Goal: Task Accomplishment & Management: Complete application form

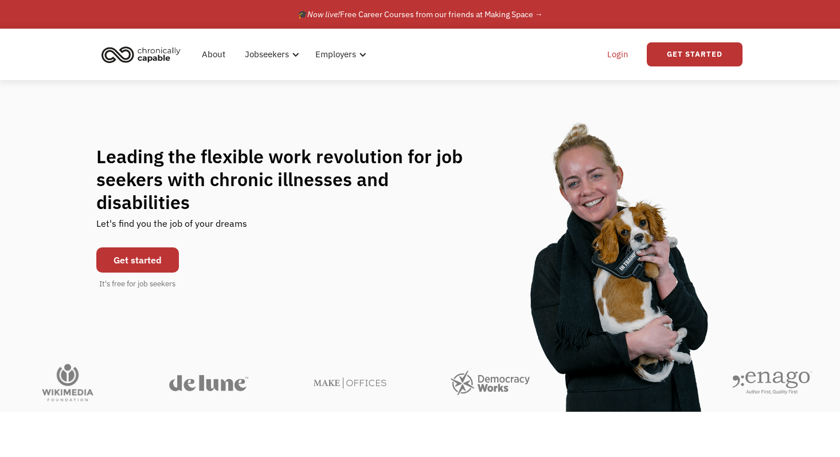
click at [620, 50] on link "Login" at bounding box center [617, 54] width 35 height 37
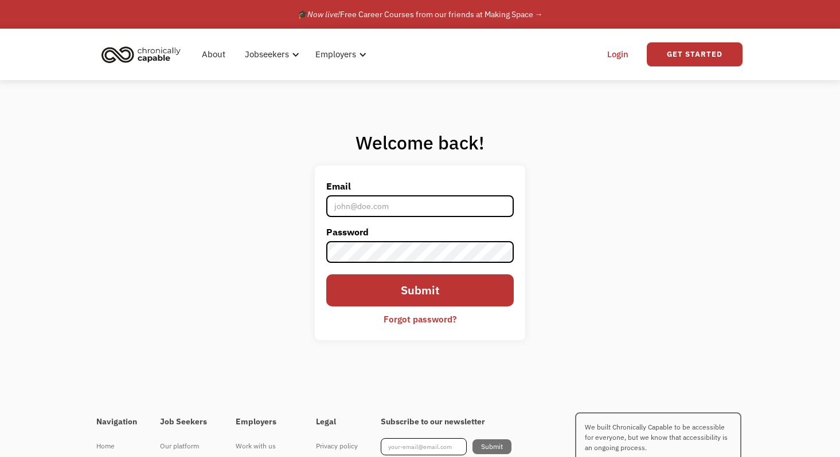
click at [414, 211] on input "Email" at bounding box center [419, 206] width 187 height 22
type input "hope.gibson122618@gmail.com"
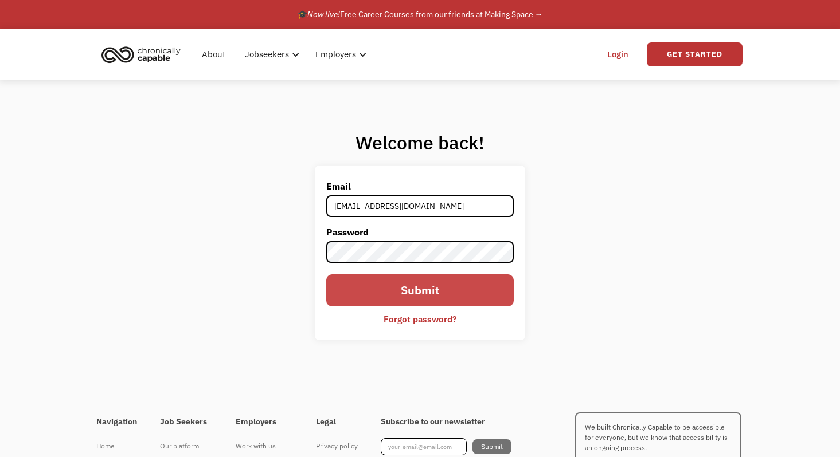
click at [392, 289] on input "Submit" at bounding box center [419, 291] width 187 height 32
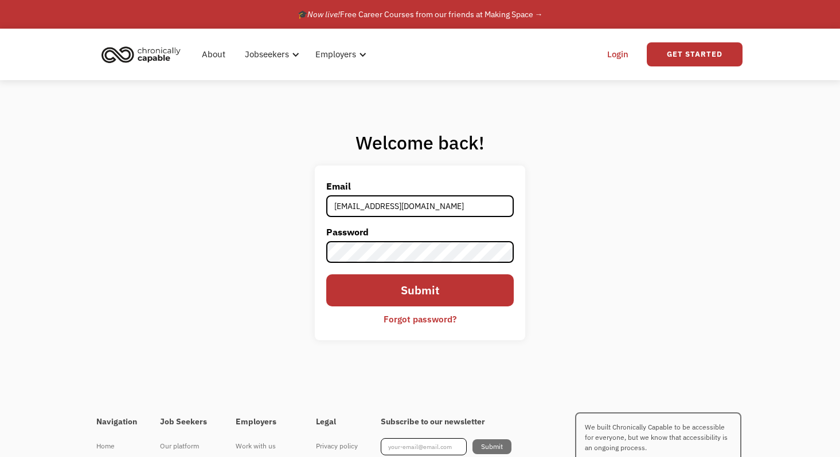
click at [434, 323] on div "Forgot password?" at bounding box center [419, 319] width 73 height 14
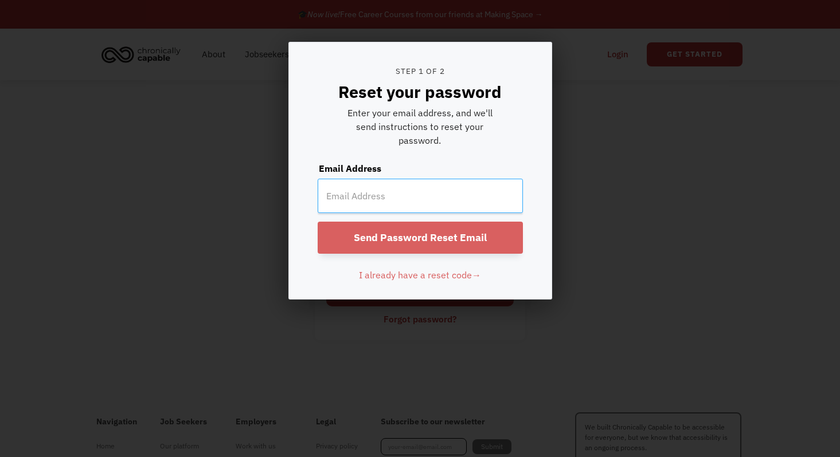
click at [373, 192] on input "email" at bounding box center [420, 196] width 205 height 34
click at [610, 186] on div at bounding box center [420, 228] width 840 height 457
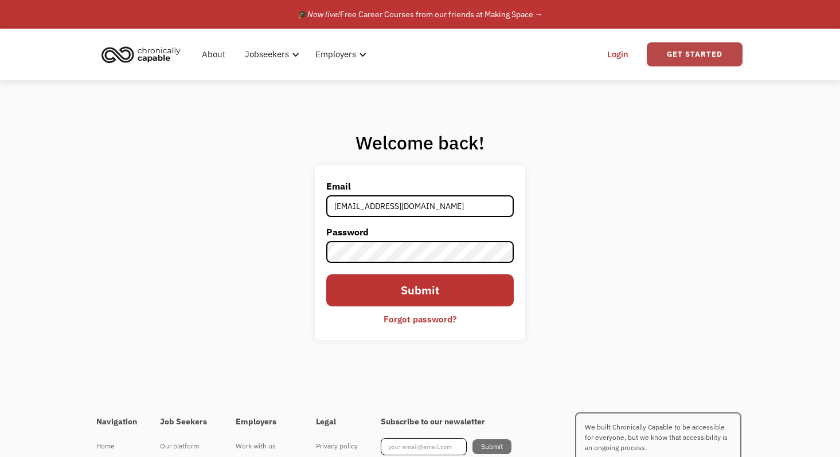
click at [665, 62] on link "Get Started" at bounding box center [694, 54] width 96 height 24
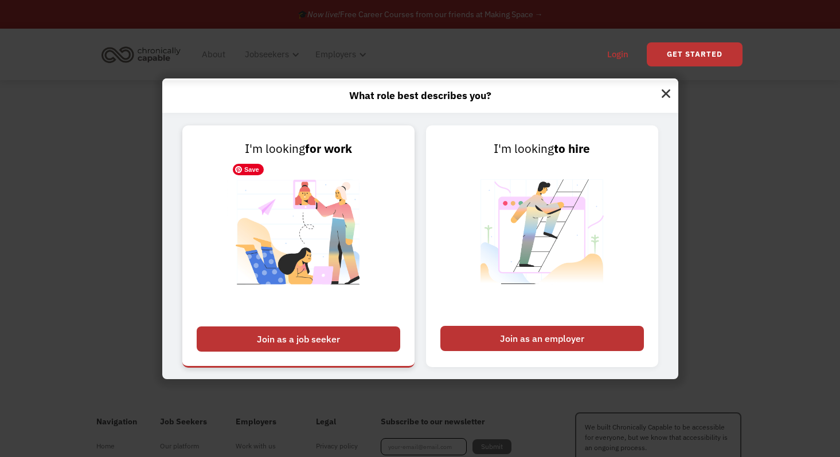
click at [358, 202] on img at bounding box center [298, 239] width 143 height 162
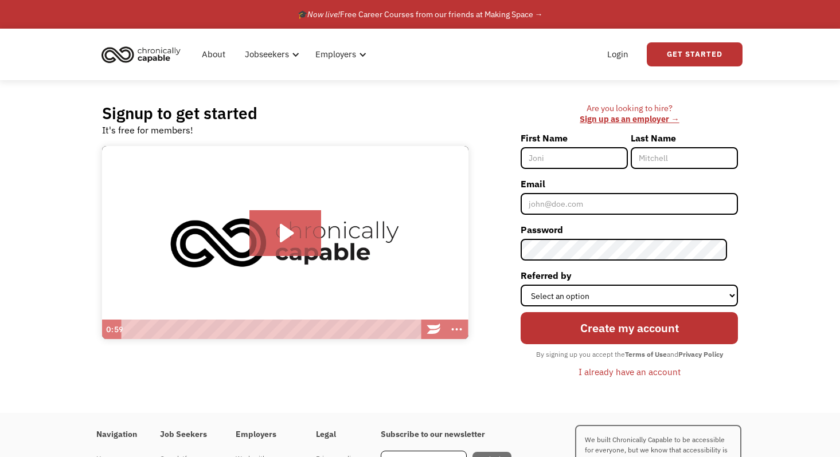
click at [559, 152] on input "First Name" at bounding box center [573, 158] width 107 height 22
type input "Hope"
type input "[PERSON_NAME]"
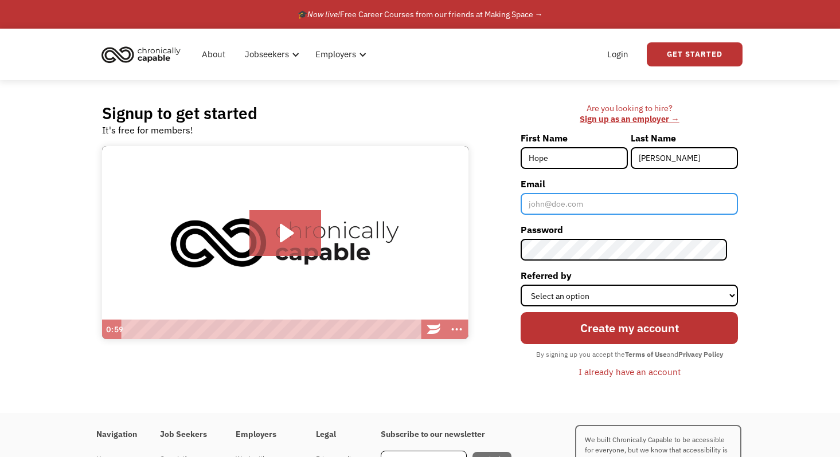
click at [594, 207] on input "Email" at bounding box center [628, 204] width 217 height 22
type input "[EMAIL_ADDRESS][DOMAIN_NAME]"
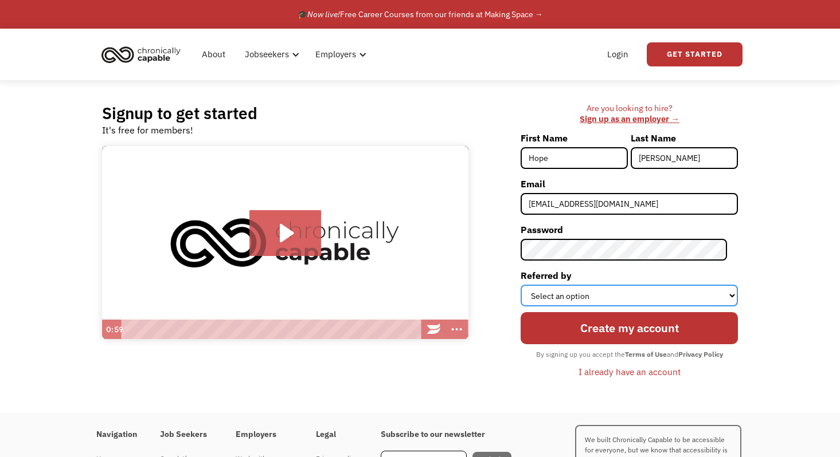
click at [644, 287] on select "Select an option Instagram Facebook Twitter Search Engine News Article Word of …" at bounding box center [628, 296] width 217 height 22
select select "Other"
click at [531, 285] on select "Select an option Instagram Facebook Twitter Search Engine News Article Word of …" at bounding box center [628, 296] width 217 height 22
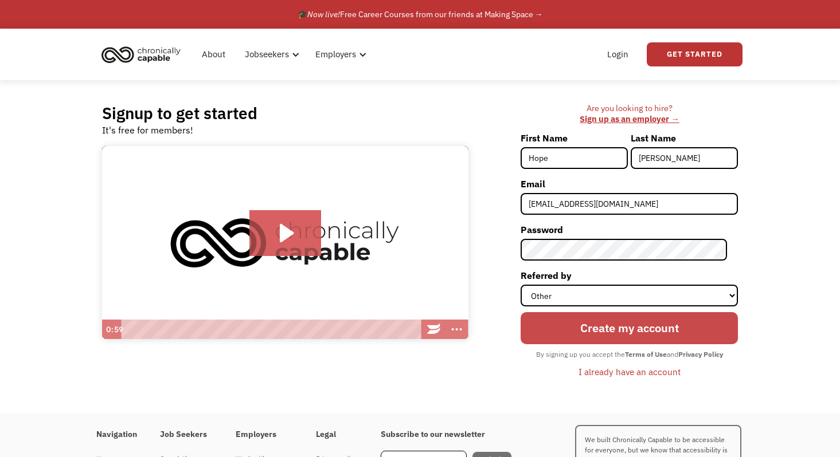
click at [586, 335] on input "Create my account" at bounding box center [628, 328] width 217 height 32
click at [646, 331] on input "Create my account" at bounding box center [628, 328] width 217 height 32
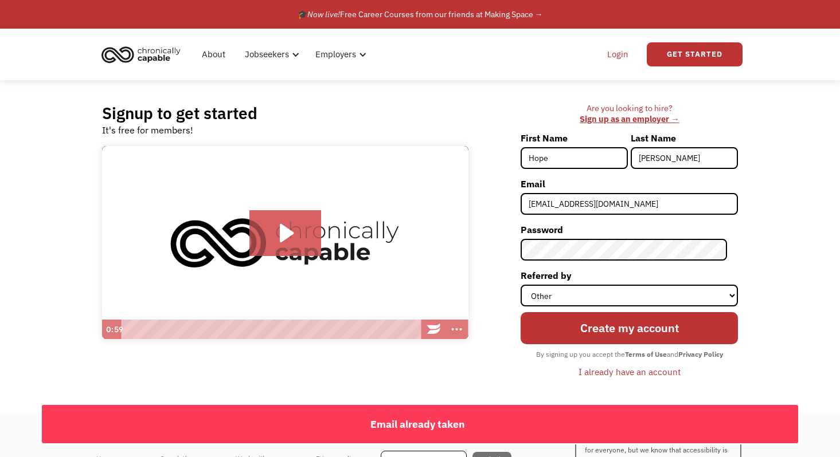
click at [620, 53] on link "Login" at bounding box center [617, 54] width 35 height 37
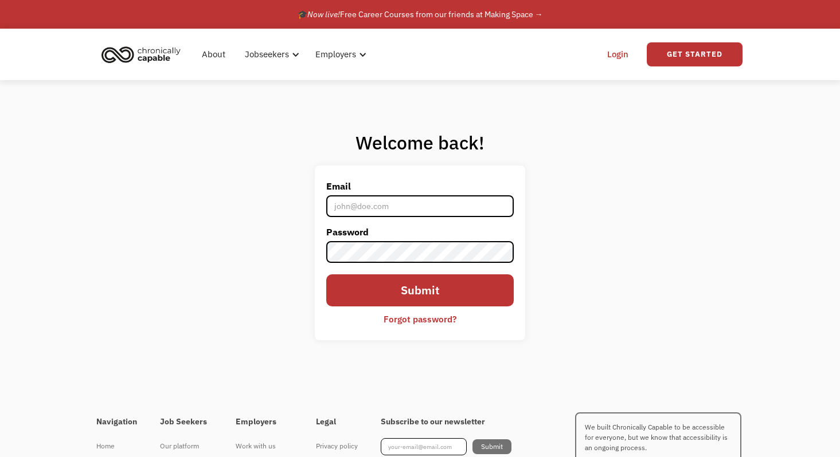
type input "hope.gibson122618@gmail.com"
click at [296, 269] on div "Welcome back! Email hope.gibson122618@gmail.com Password Submit Forgot password…" at bounding box center [420, 240] width 840 height 320
click at [417, 318] on div "Forgot password?" at bounding box center [419, 319] width 73 height 14
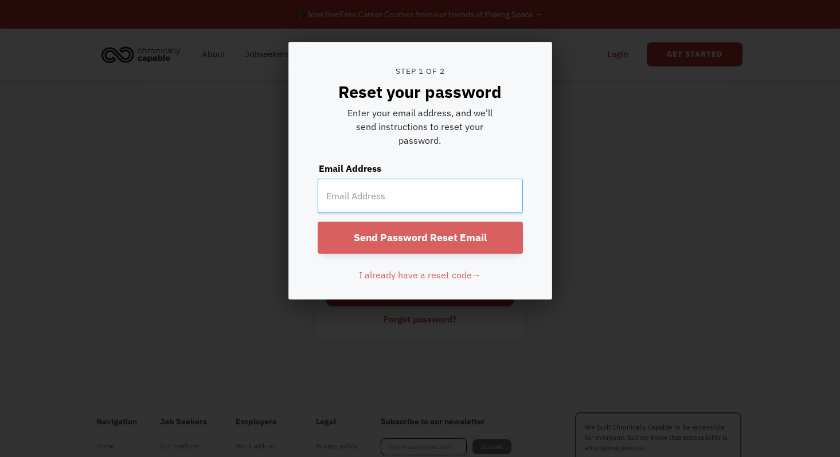
click at [382, 195] on input "email" at bounding box center [420, 196] width 205 height 34
type input "hope.gibson122618@gmail.com"
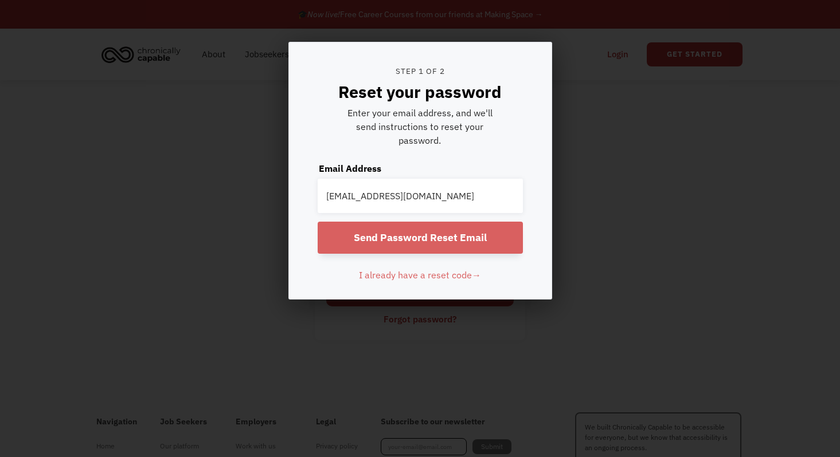
click at [394, 228] on input "Send Password Reset Email" at bounding box center [420, 238] width 205 height 32
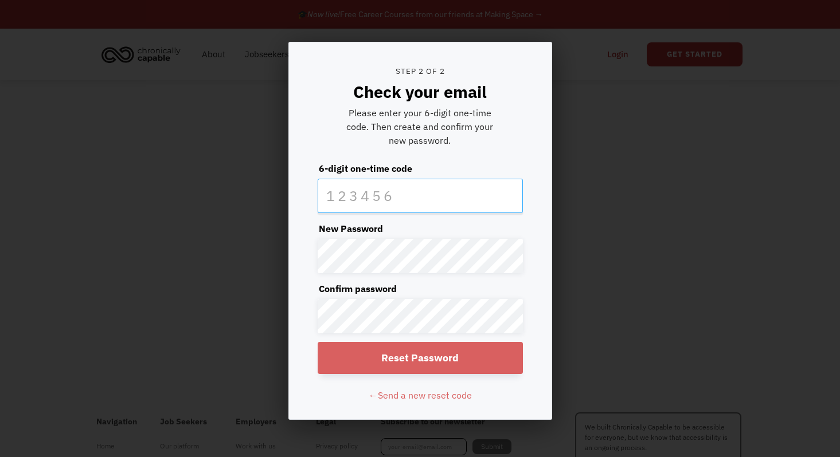
click at [355, 190] on input "text" at bounding box center [420, 196] width 205 height 34
paste input "242572"
type input "242572"
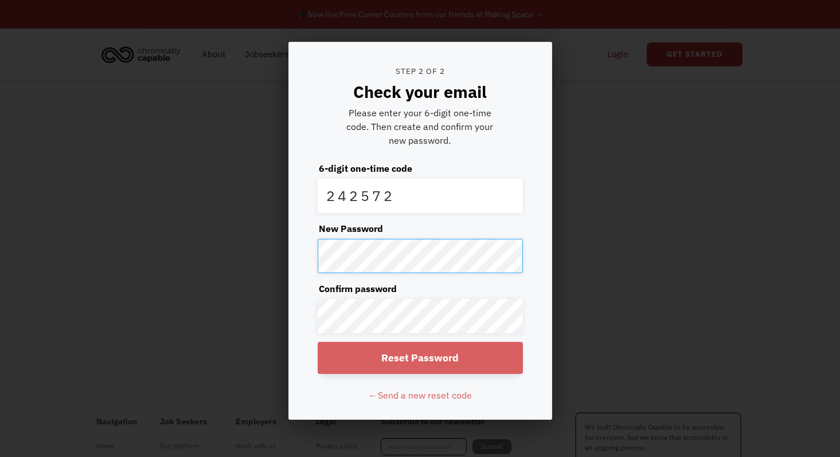
click at [302, 257] on form "Step 2 of 2 Check your email Please enter your 6-digit one-time code. Then crea…" at bounding box center [420, 230] width 262 height 377
click at [375, 353] on input "Reset Password" at bounding box center [420, 358] width 205 height 32
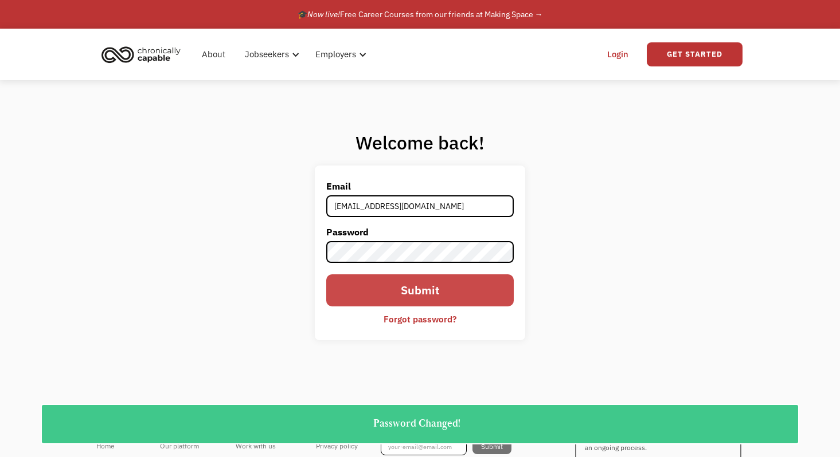
click at [401, 298] on input "Submit" at bounding box center [419, 291] width 187 height 32
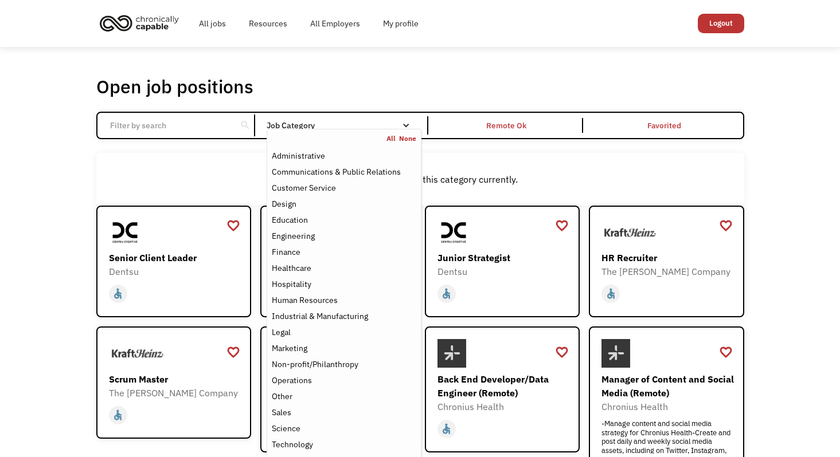
click at [346, 123] on div "Job Category" at bounding box center [344, 126] width 154 height 8
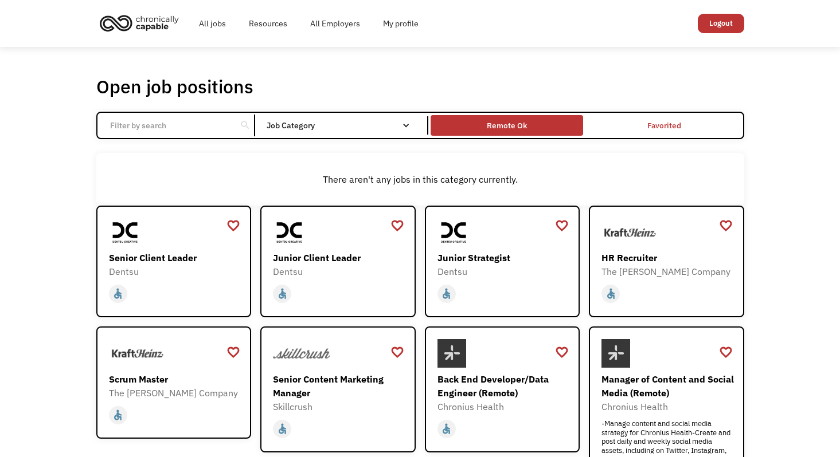
click at [510, 124] on div "Remote Ok" at bounding box center [507, 126] width 40 height 14
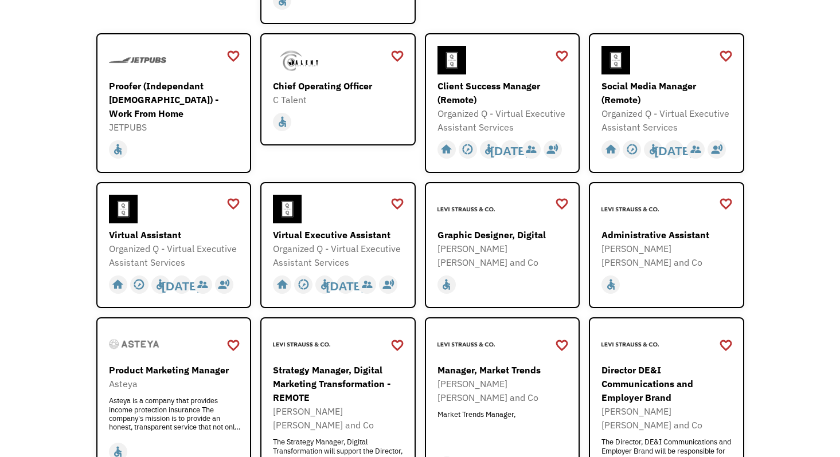
scroll to position [325, 0]
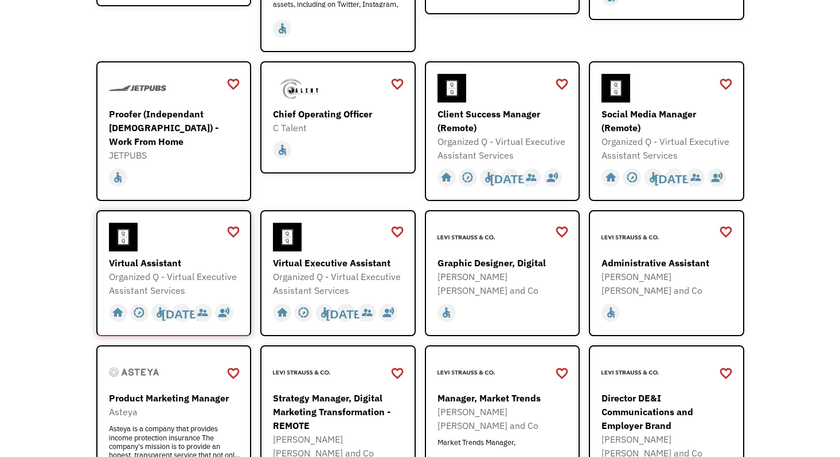
click at [163, 249] on div at bounding box center [175, 237] width 133 height 29
click at [690, 279] on div "[PERSON_NAME] [PERSON_NAME] and Co" at bounding box center [667, 284] width 133 height 28
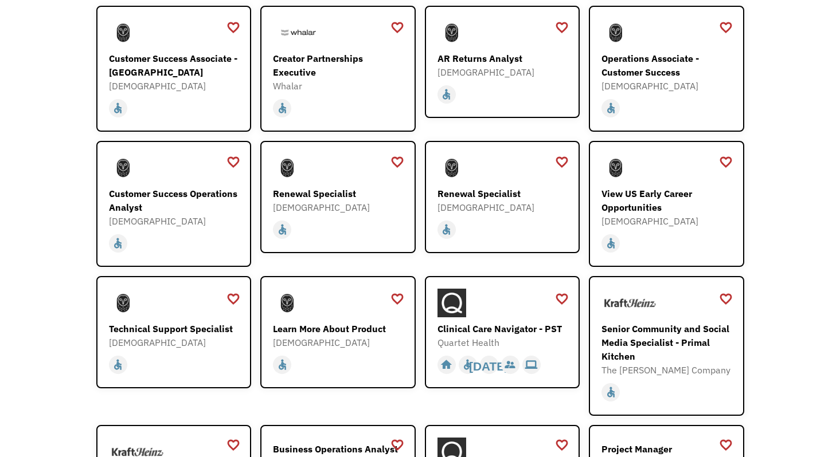
scroll to position [876, 0]
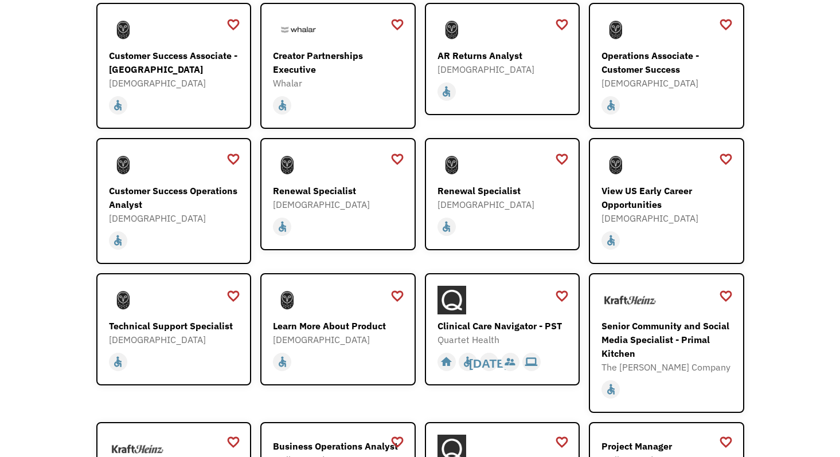
click at [357, 119] on div "favorite_border favorite Saving Senior Client Leader Dentsu https://join.smartr…" at bounding box center [420, 117] width 648 height 1576
click at [336, 156] on div at bounding box center [339, 165] width 133 height 29
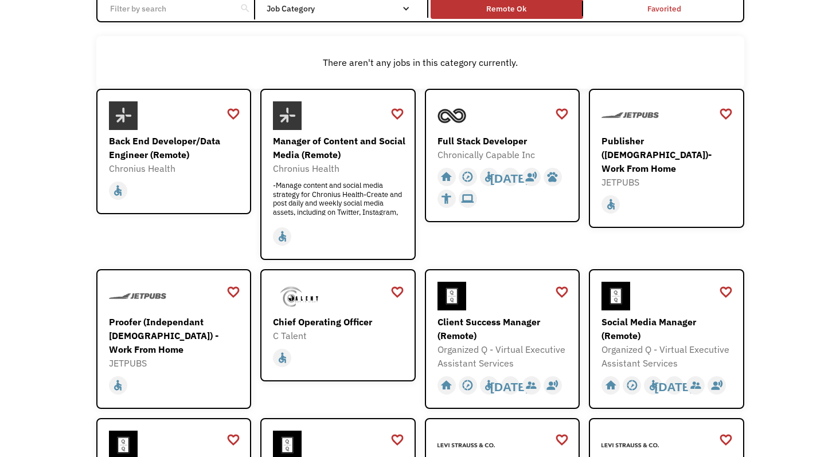
scroll to position [0, 0]
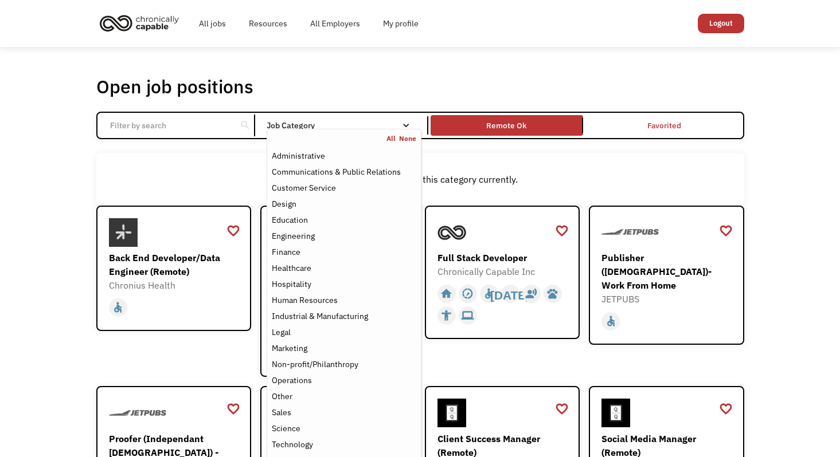
click at [378, 119] on div "Job Category" at bounding box center [344, 125] width 154 height 18
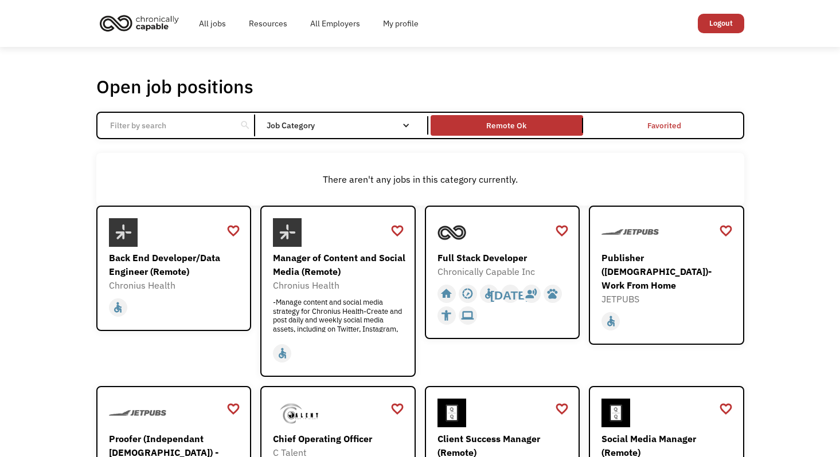
click at [378, 119] on div "Job Category" at bounding box center [344, 125] width 154 height 18
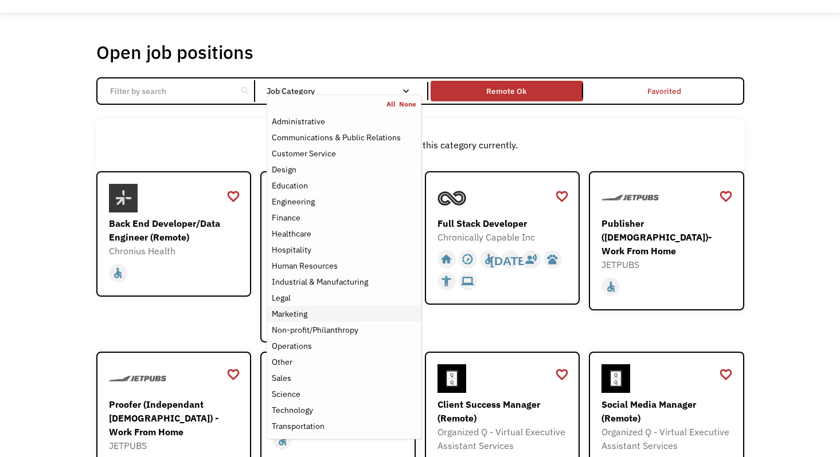
scroll to position [31, 0]
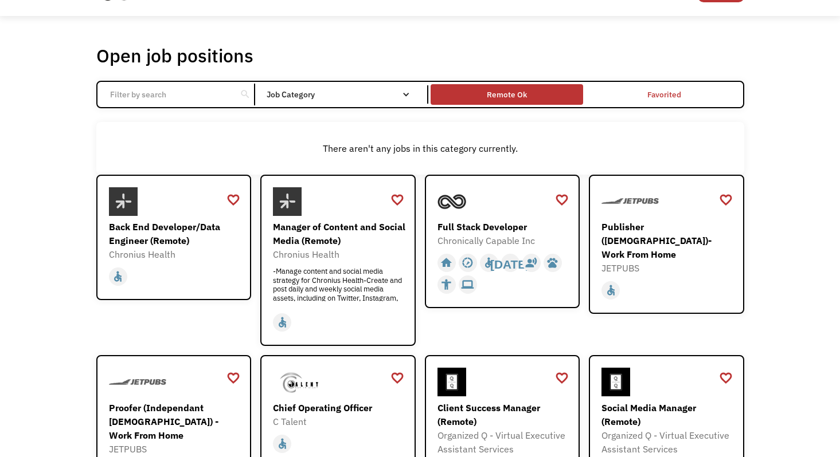
click at [518, 90] on div "Remote Ok" at bounding box center [507, 95] width 40 height 14
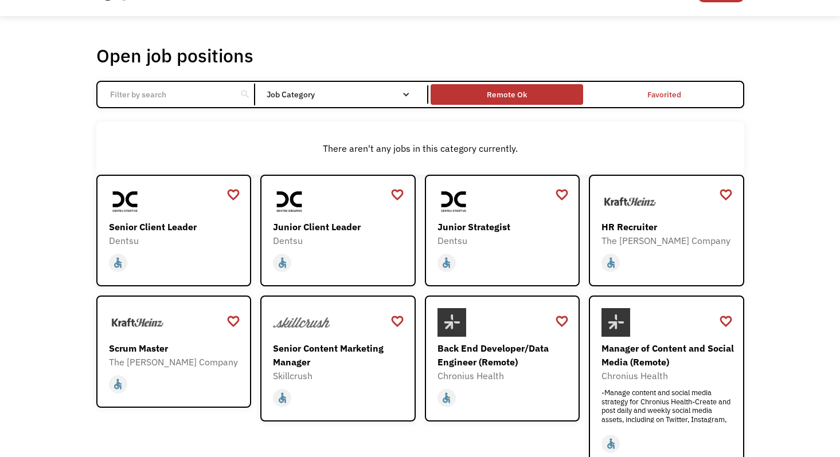
click at [518, 90] on div "Remote Ok" at bounding box center [507, 95] width 40 height 14
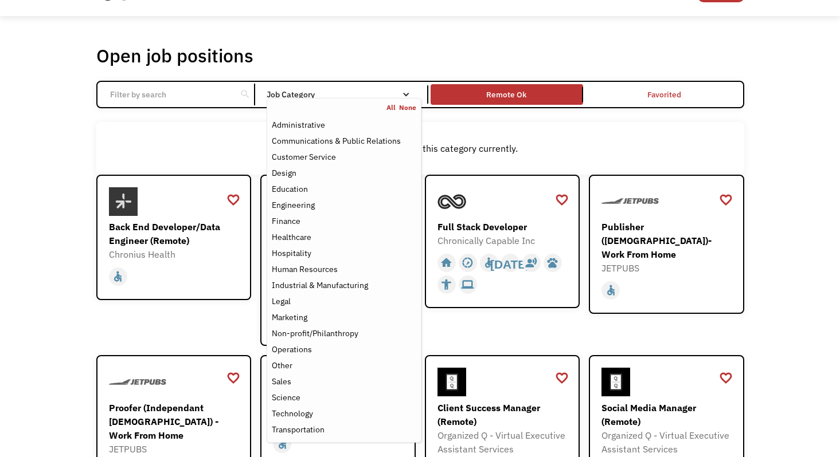
click at [363, 96] on div "Job Category" at bounding box center [344, 95] width 154 height 8
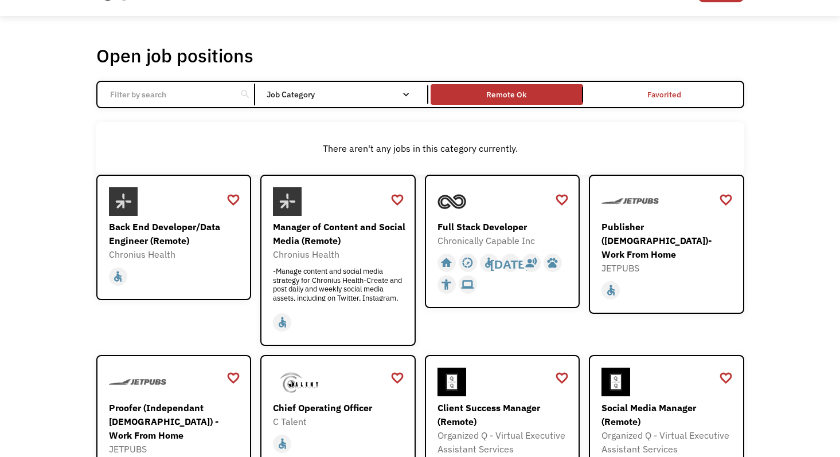
click at [363, 96] on div "Job Category" at bounding box center [344, 95] width 154 height 8
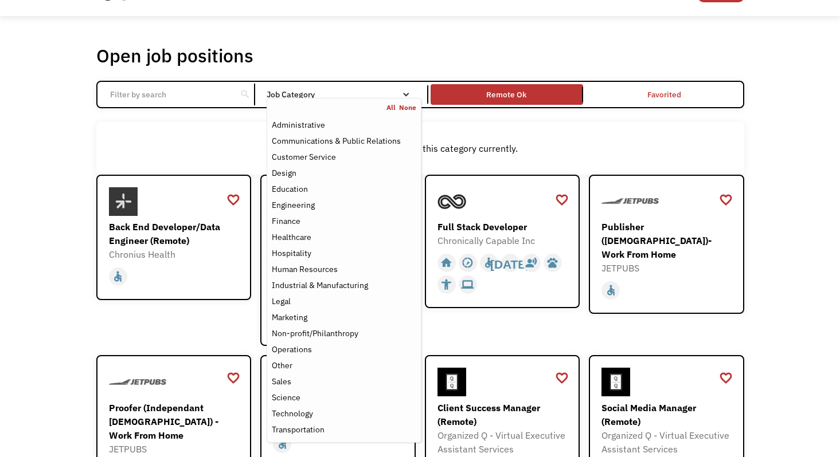
click at [410, 108] on link "None" at bounding box center [407, 107] width 17 height 9
click at [388, 107] on link "All" at bounding box center [392, 107] width 13 height 9
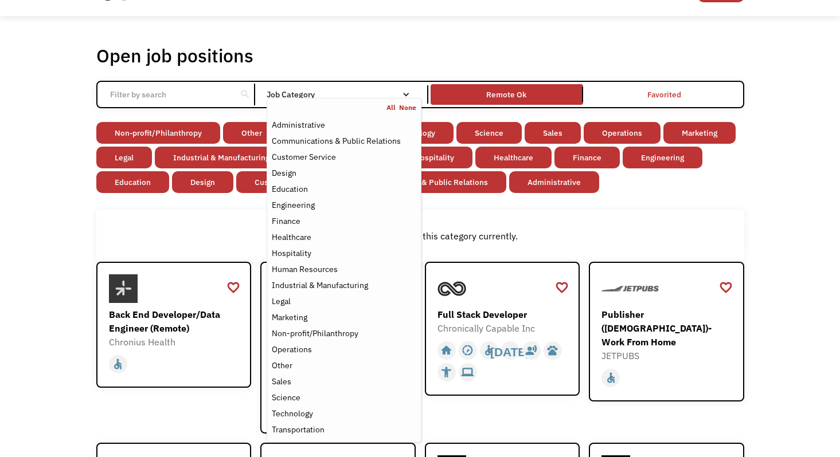
click at [405, 106] on link "None" at bounding box center [407, 107] width 17 height 9
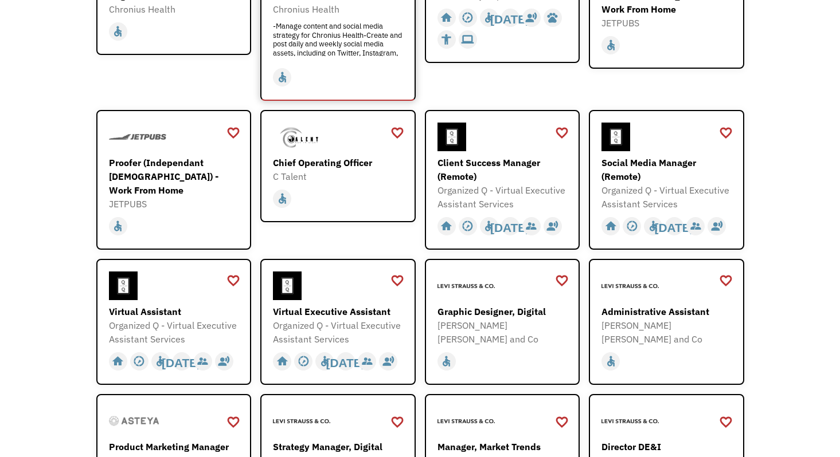
scroll to position [280, 0]
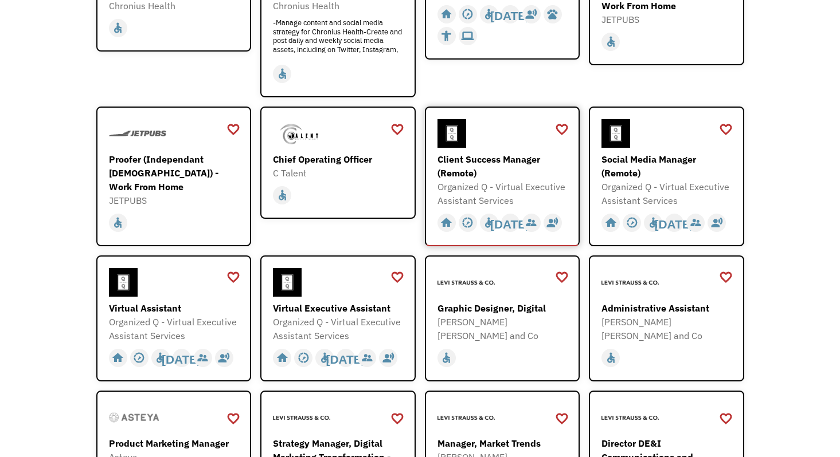
click at [503, 156] on div "Client Success Manager (Remote)" at bounding box center [503, 166] width 133 height 28
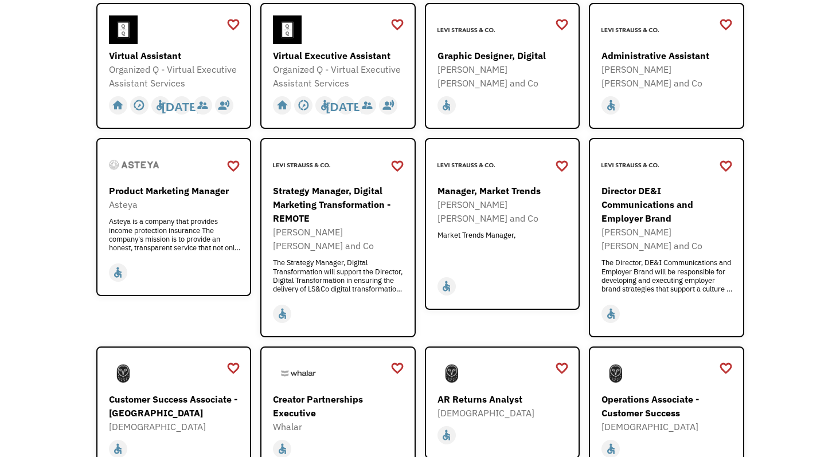
scroll to position [0, 0]
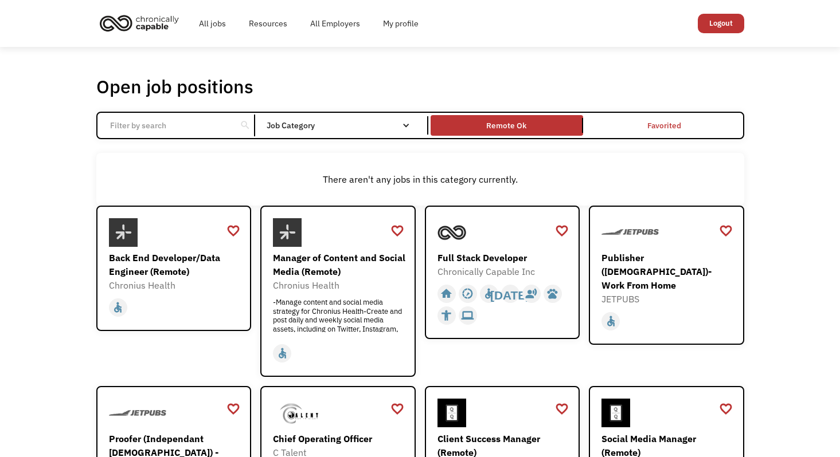
click at [152, 29] on img "home" at bounding box center [139, 22] width 86 height 25
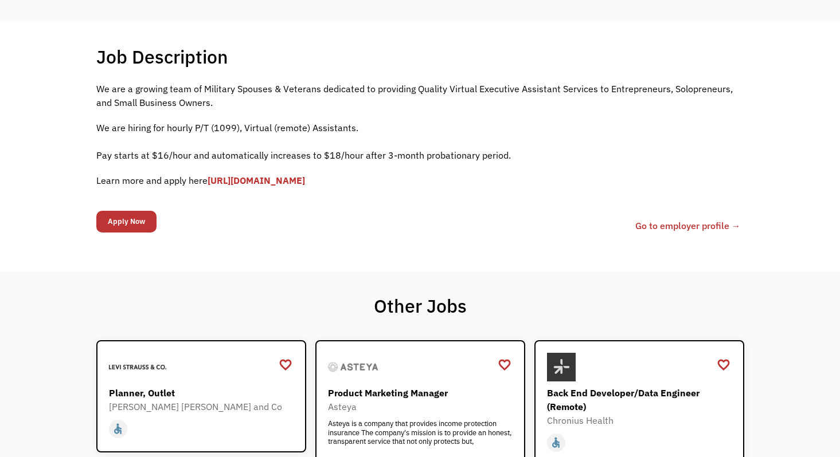
scroll to position [203, 0]
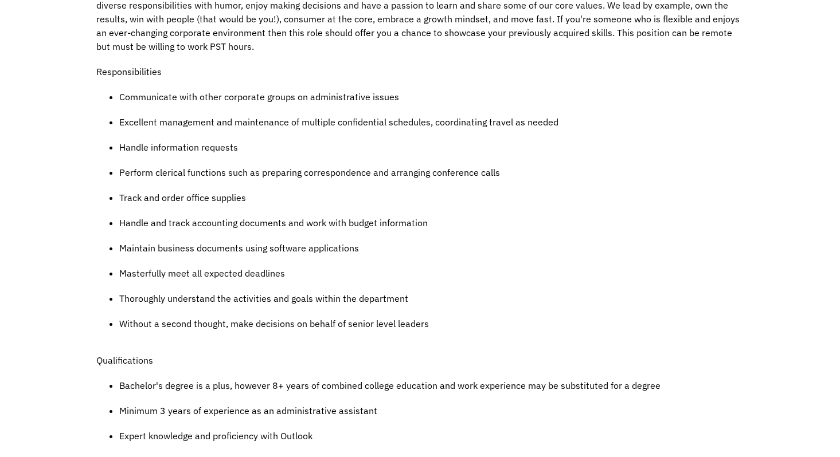
scroll to position [469, 0]
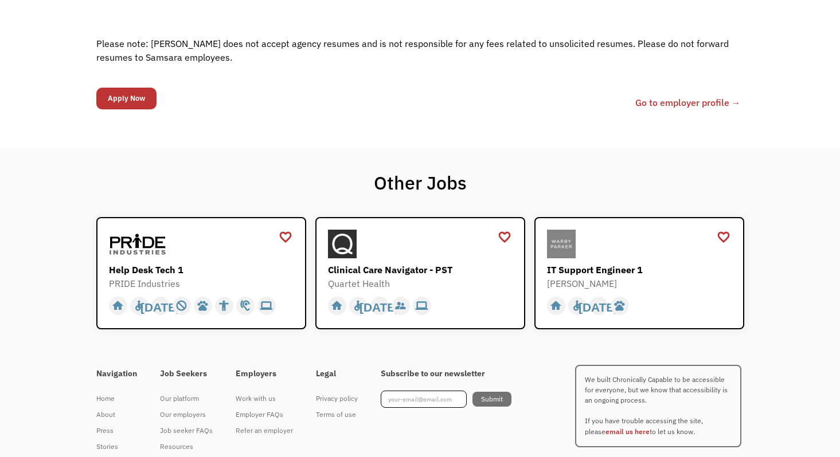
scroll to position [1617, 0]
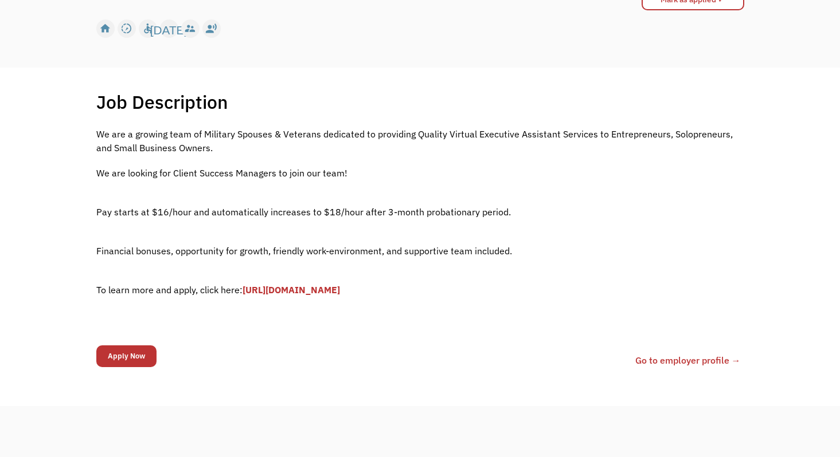
scroll to position [172, 0]
